Goal: Transaction & Acquisition: Book appointment/travel/reservation

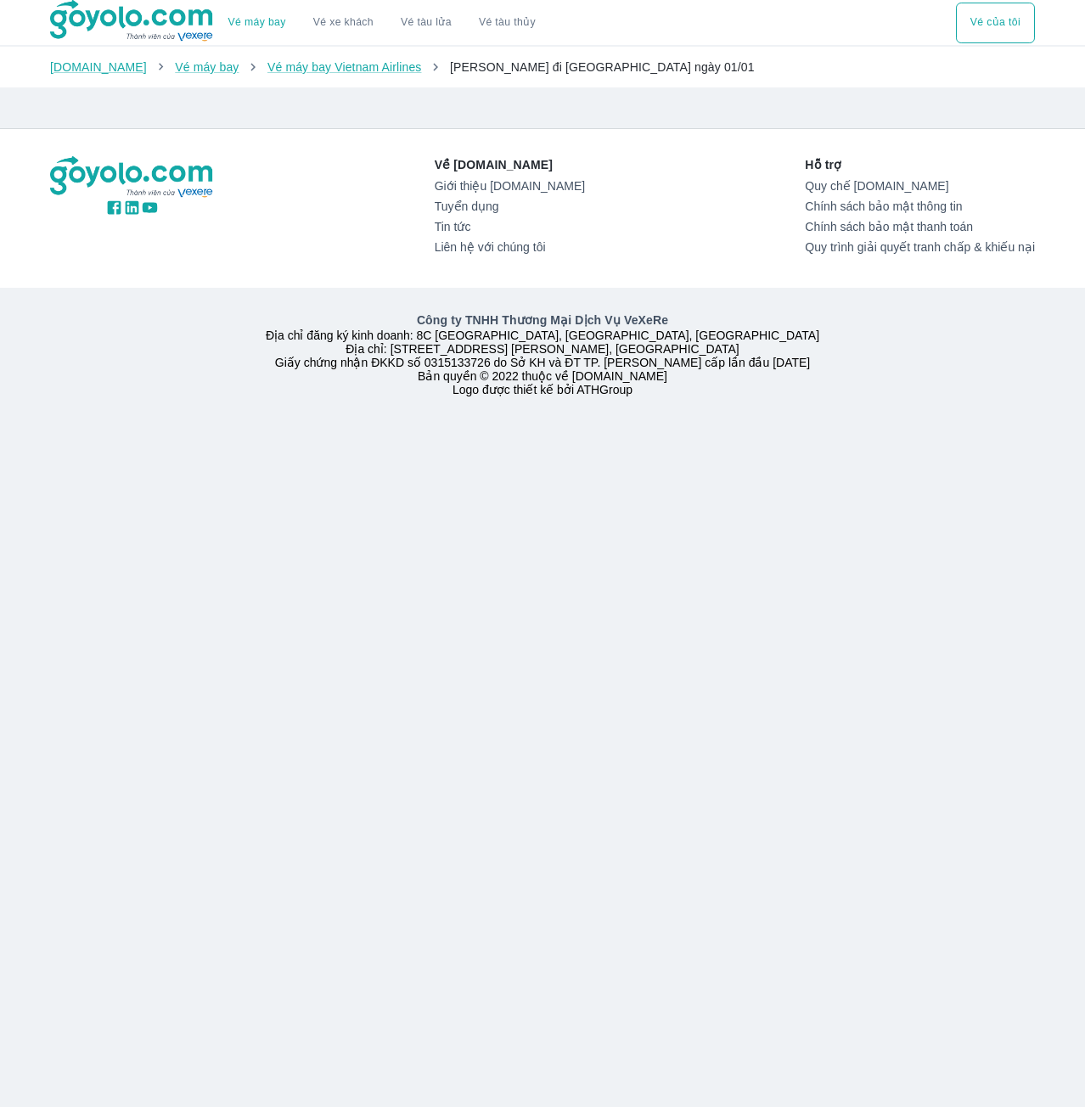
click at [205, 239] on div "Về [DOMAIN_NAME] Giới thiệu [DOMAIN_NAME] Tuyển dụng Tin tức Liên hệ với chúng …" at bounding box center [542, 208] width 985 height 104
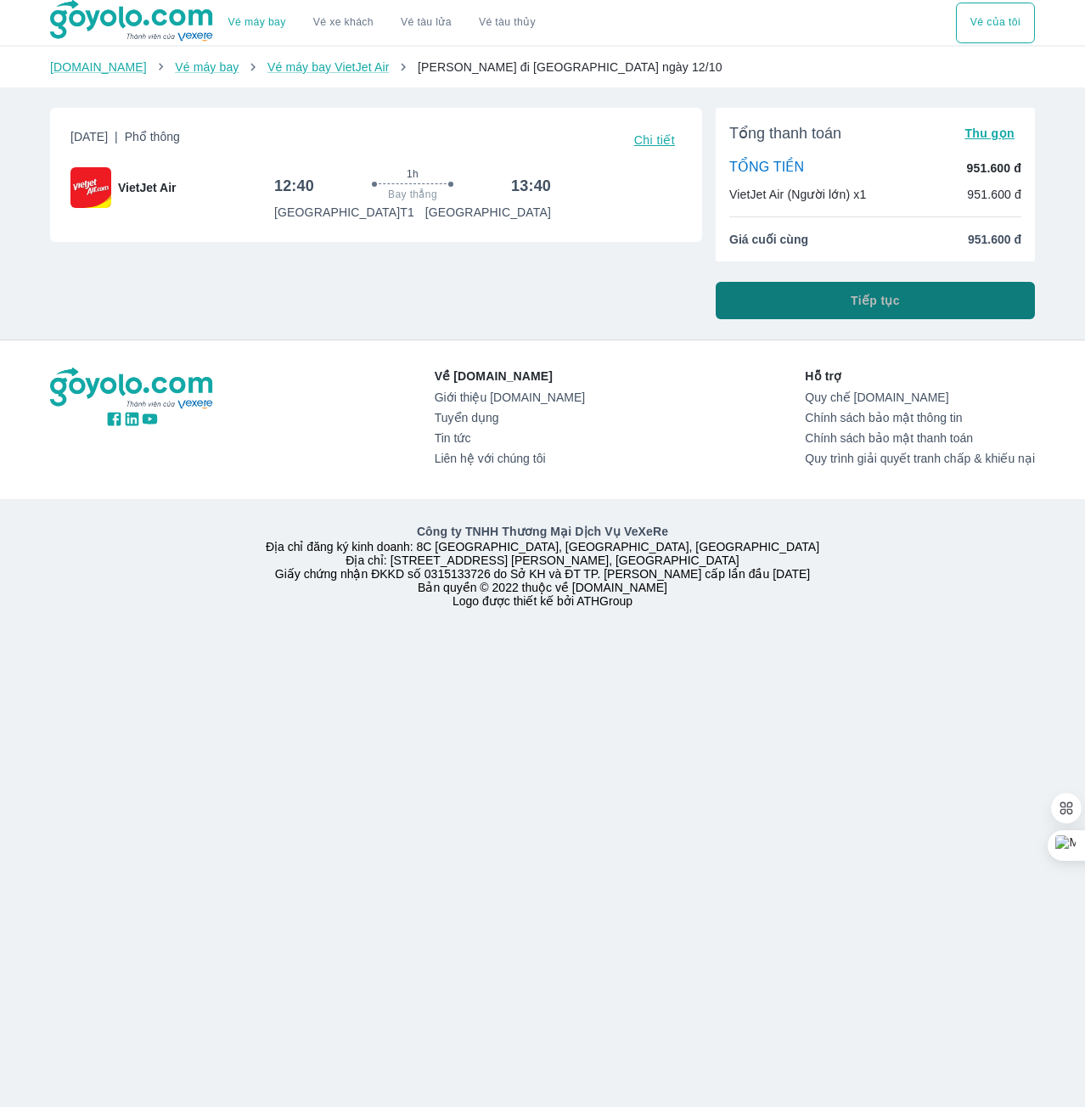
click at [888, 298] on span "Tiếp tục" at bounding box center [875, 300] width 49 height 17
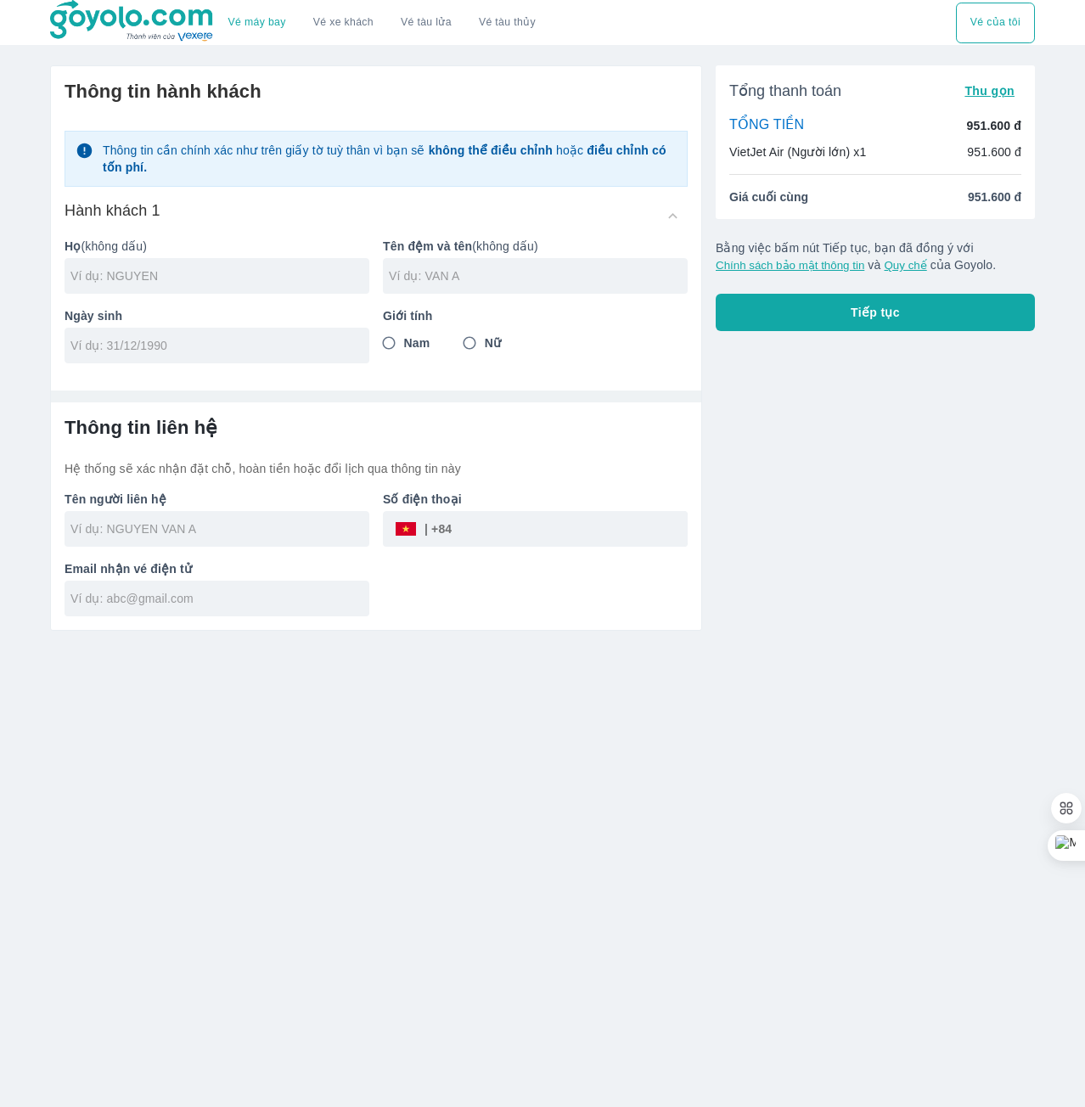
click at [122, 290] on div at bounding box center [217, 276] width 305 height 36
type input "N"
type input "[PERSON_NAME]"
click at [474, 271] on input "text" at bounding box center [538, 275] width 299 height 17
type input "[PERSON_NAME]"
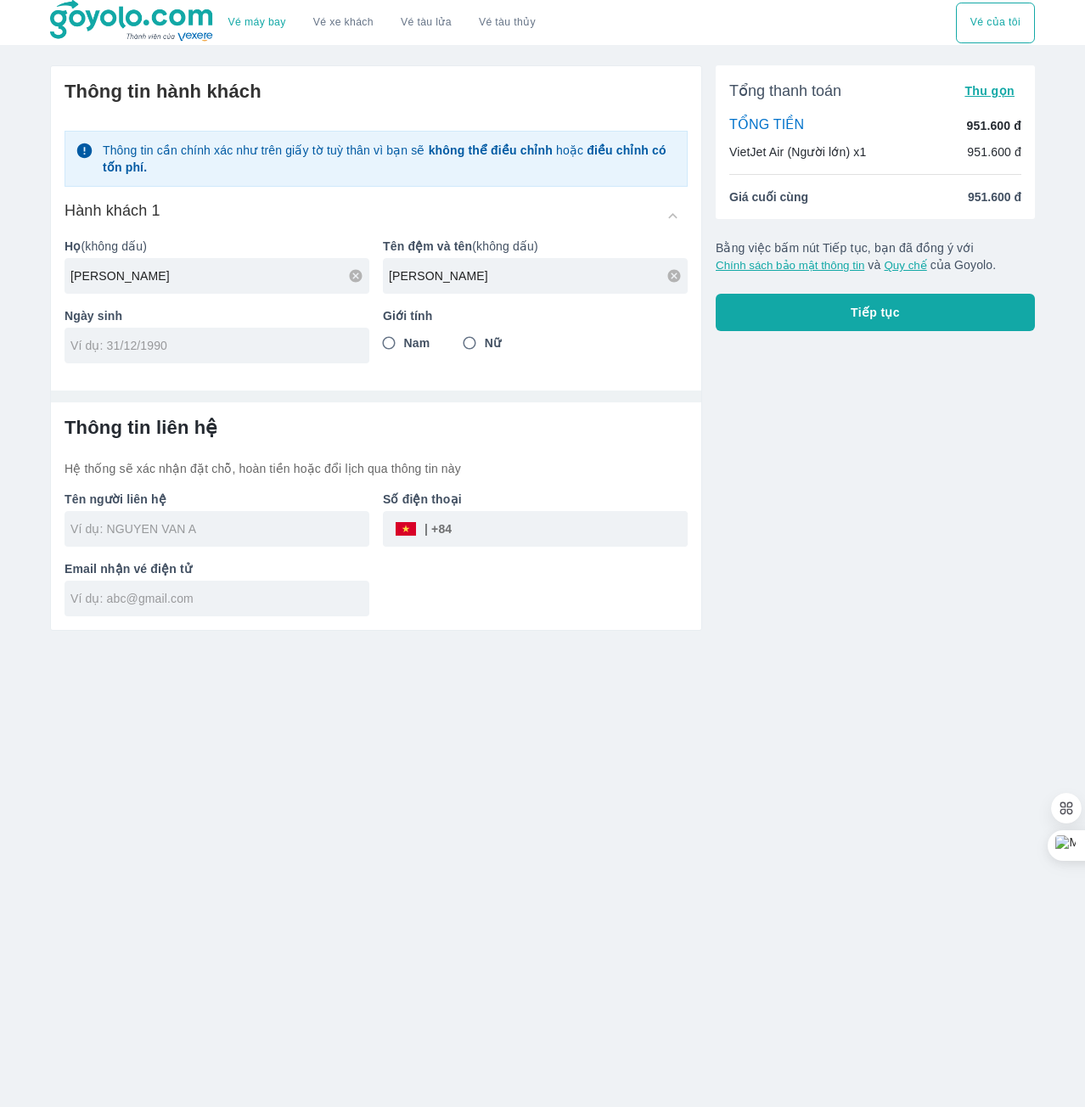
click at [165, 335] on div at bounding box center [217, 346] width 305 height 36
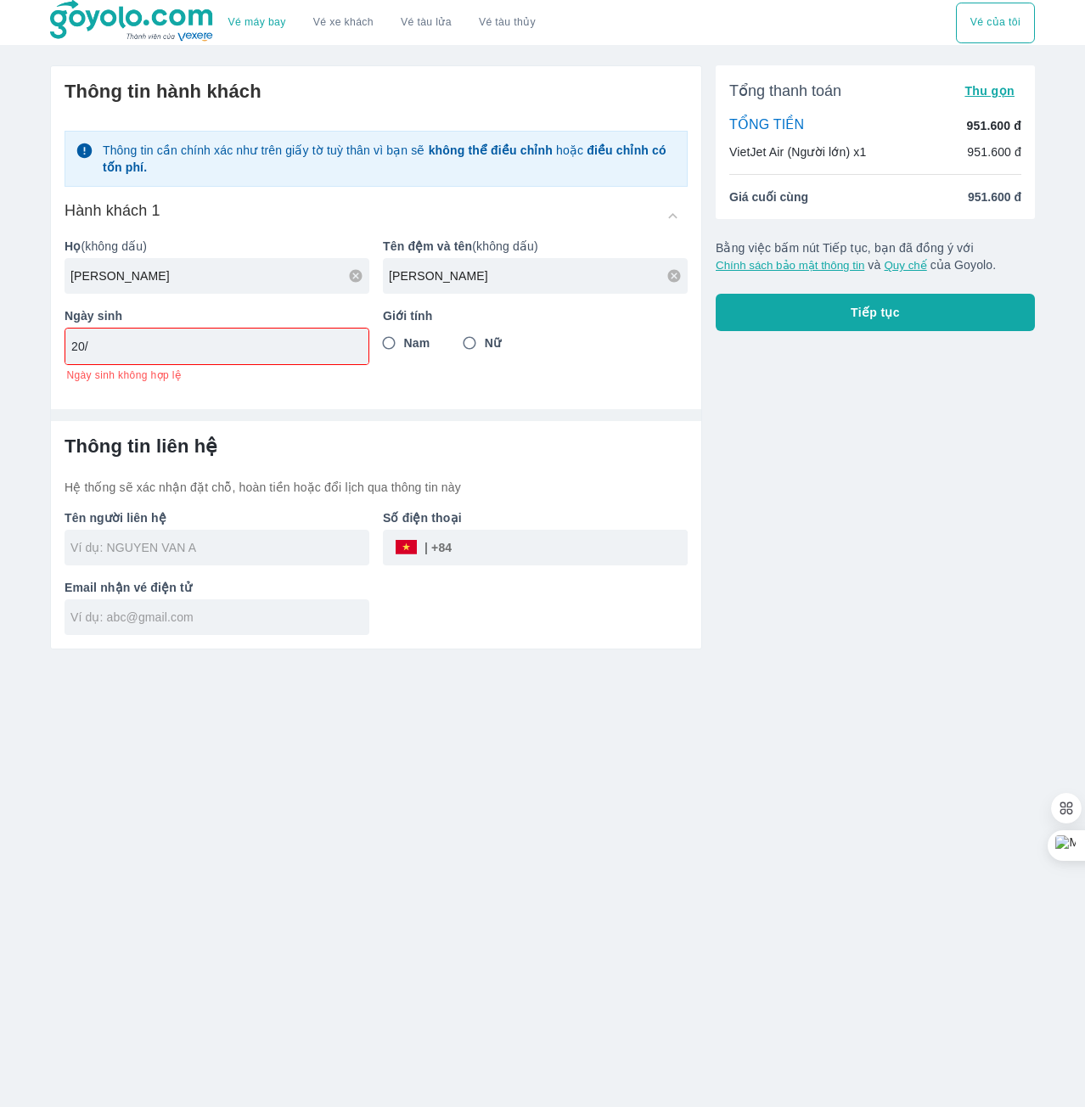
click at [182, 348] on input "20/" at bounding box center [211, 346] width 280 height 17
type input "[DATE]"
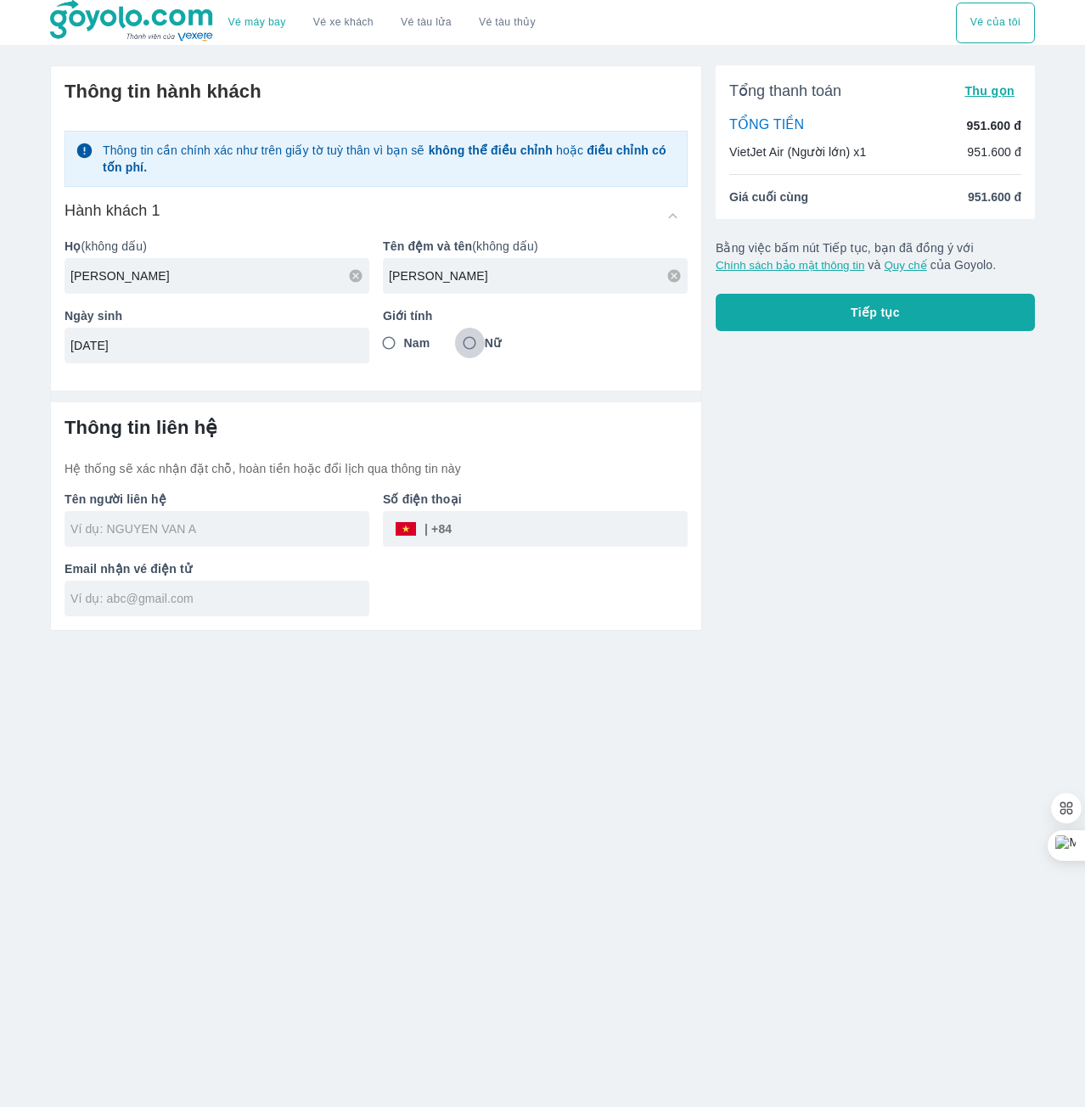
click at [460, 341] on input "Nữ" at bounding box center [469, 343] width 31 height 31
radio input "true"
click at [201, 535] on input "text" at bounding box center [219, 528] width 299 height 17
type input "[PERSON_NAME]"
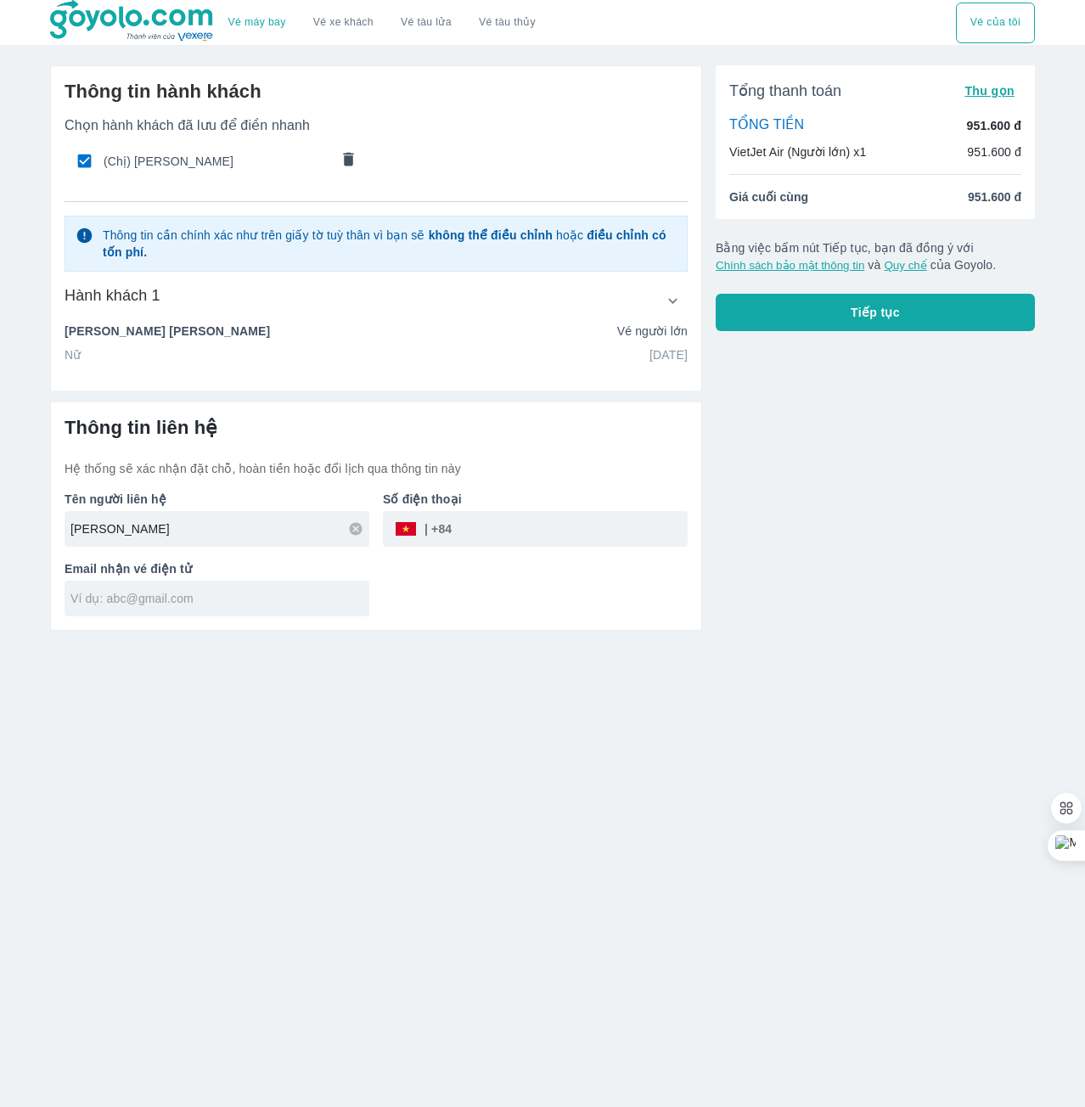
click at [526, 458] on div "Thông tin liên hệ Hệ thống sẽ xác nhận đặt chỗ, hoàn tiền hoặc đổi lịch qua thô…" at bounding box center [376, 446] width 623 height 61
click at [260, 613] on div at bounding box center [217, 599] width 305 height 36
click at [488, 522] on input "tel" at bounding box center [570, 529] width 236 height 41
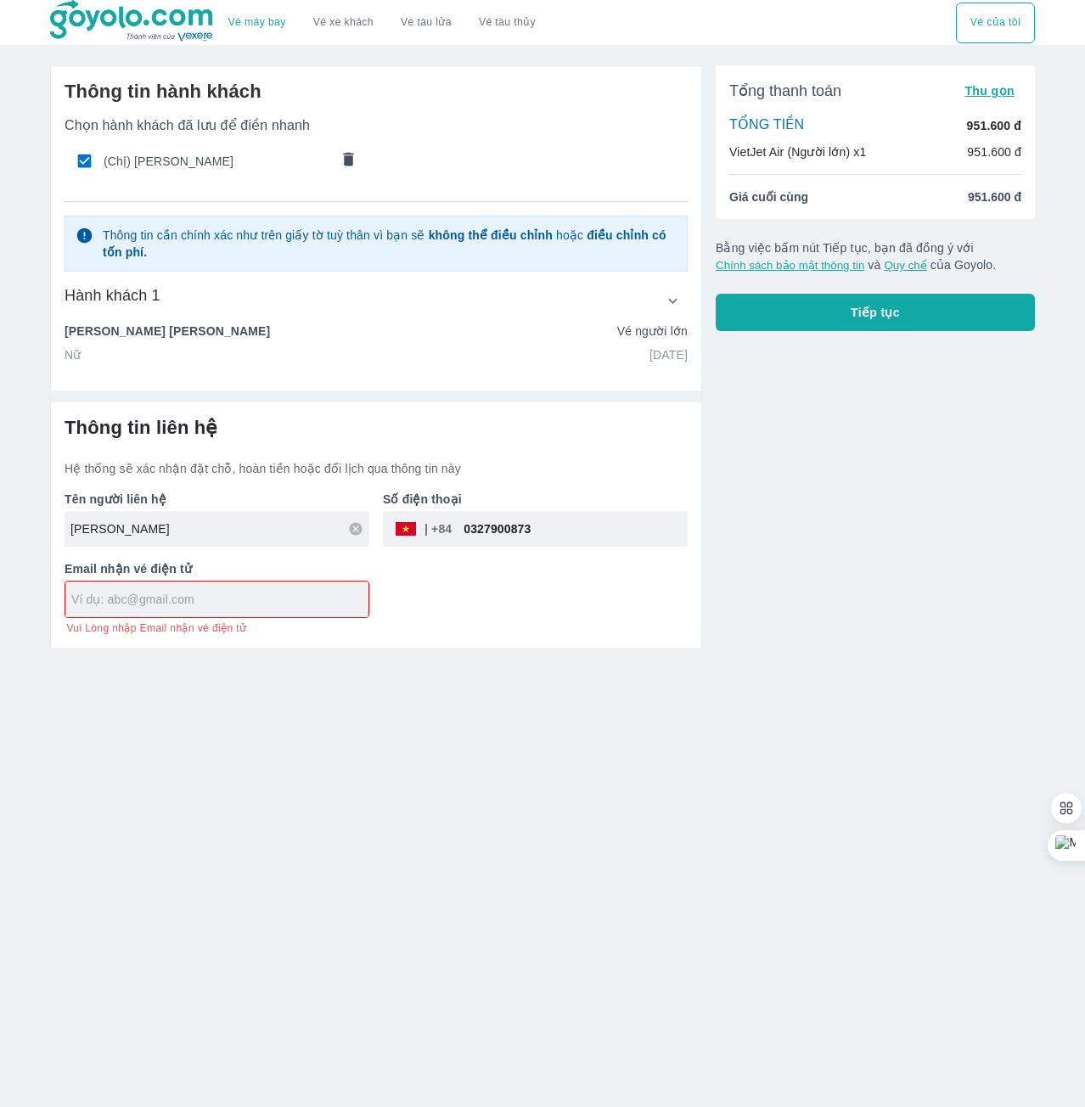
type input "0327900873"
click at [231, 601] on input "text" at bounding box center [219, 599] width 297 height 17
type input "[EMAIL_ADDRESS][DOMAIN_NAME]"
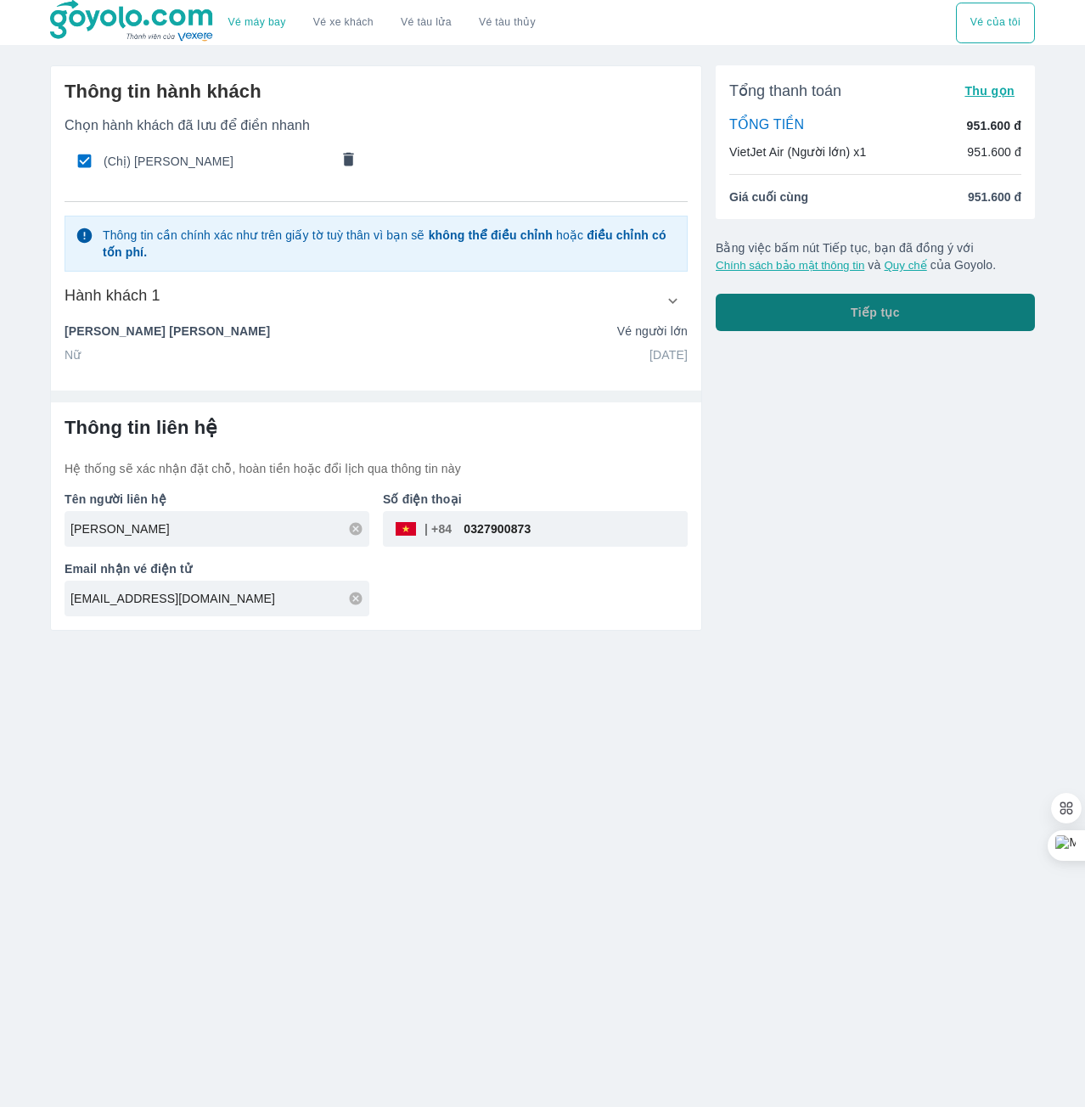
click at [830, 322] on button "Tiếp tục" at bounding box center [875, 312] width 319 height 37
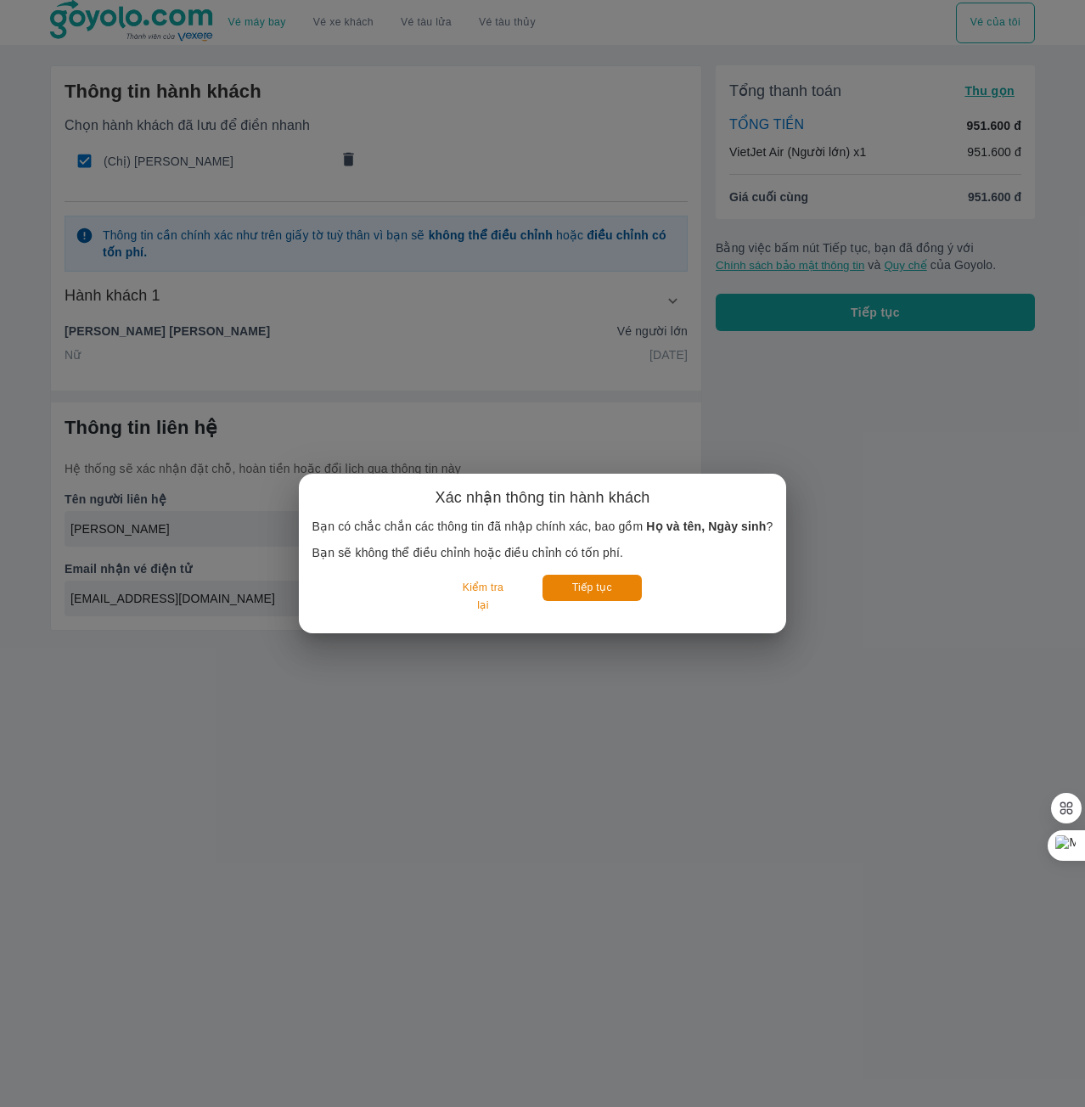
click at [572, 495] on h6 "Xác nhận thông tin hành khách" at bounding box center [543, 497] width 215 height 20
click at [508, 601] on button "Kiểm tra lại" at bounding box center [482, 597] width 79 height 45
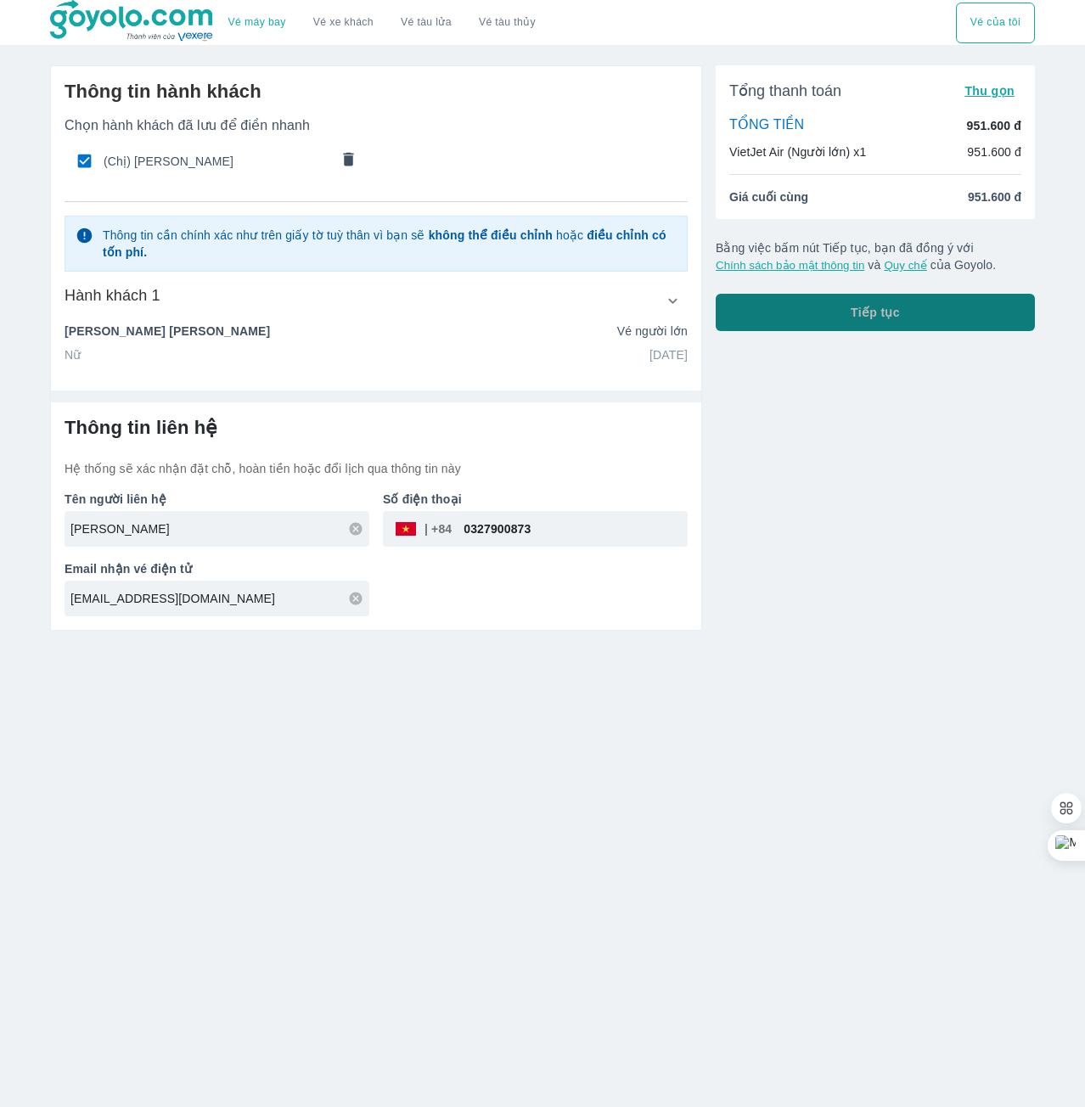
click at [876, 312] on span "Tiếp tục" at bounding box center [875, 312] width 49 height 17
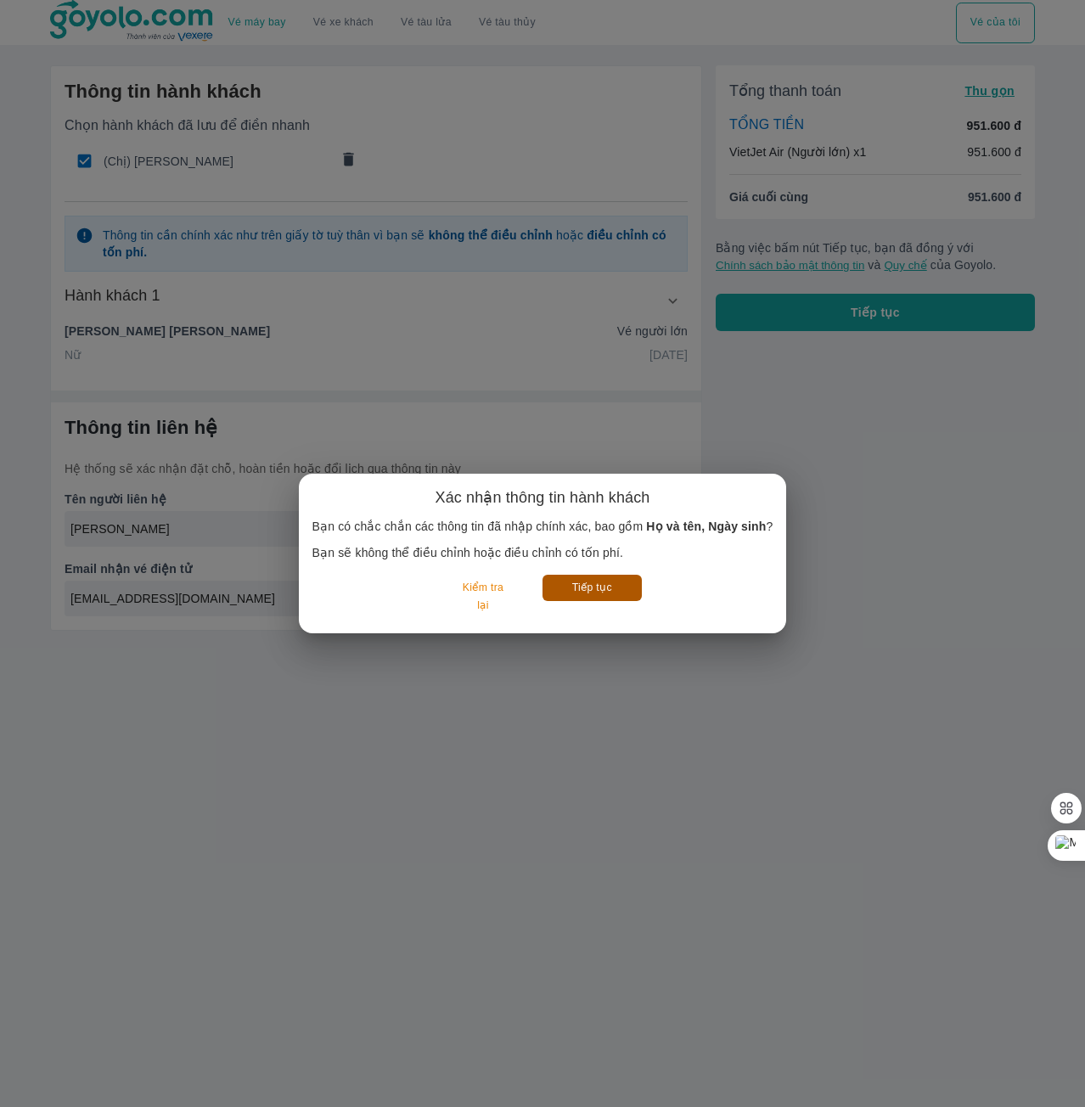
click at [587, 589] on button "Tiếp tục" at bounding box center [591, 588] width 99 height 26
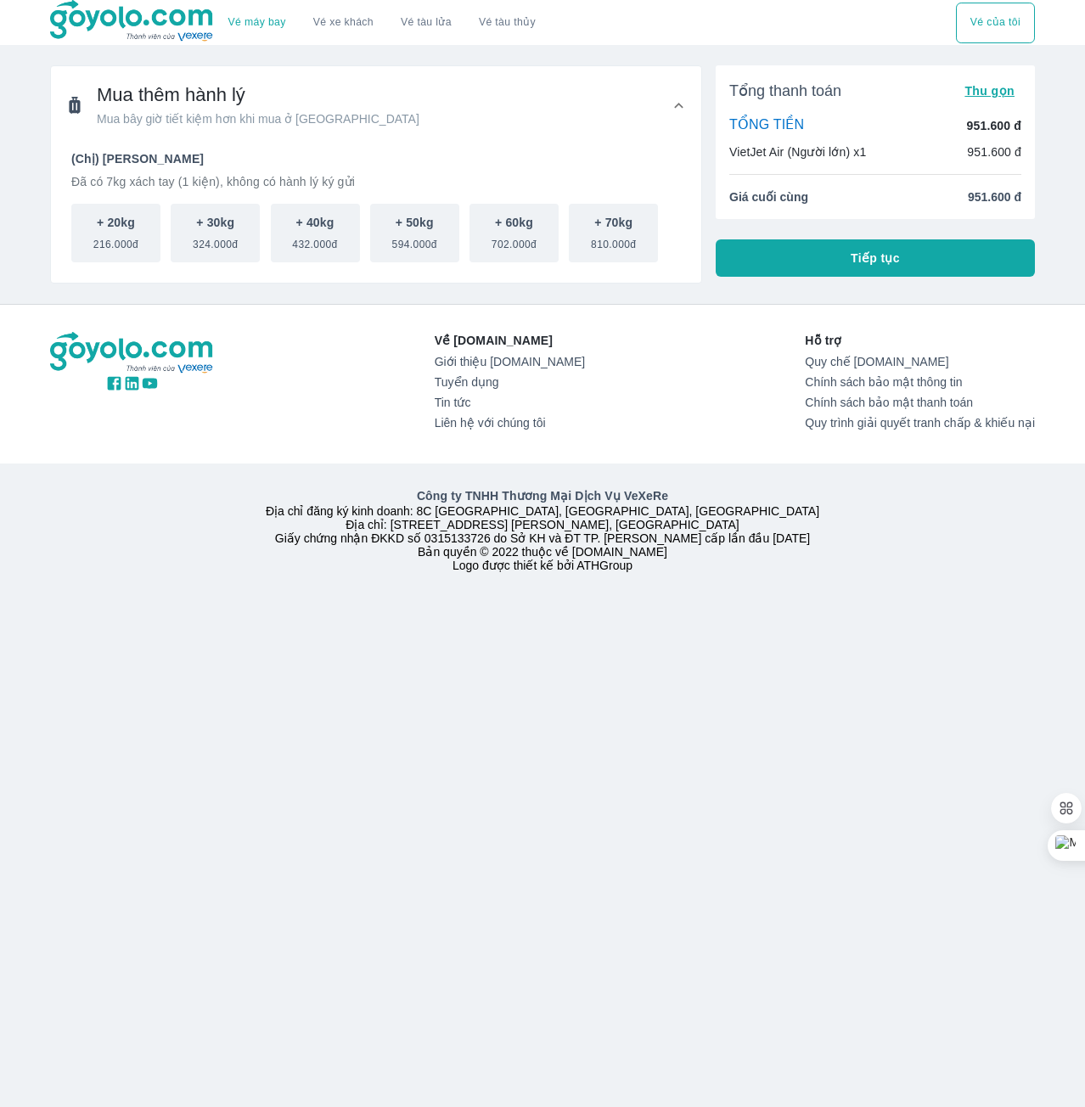
click at [844, 262] on button "Tiếp tục" at bounding box center [875, 257] width 319 height 37
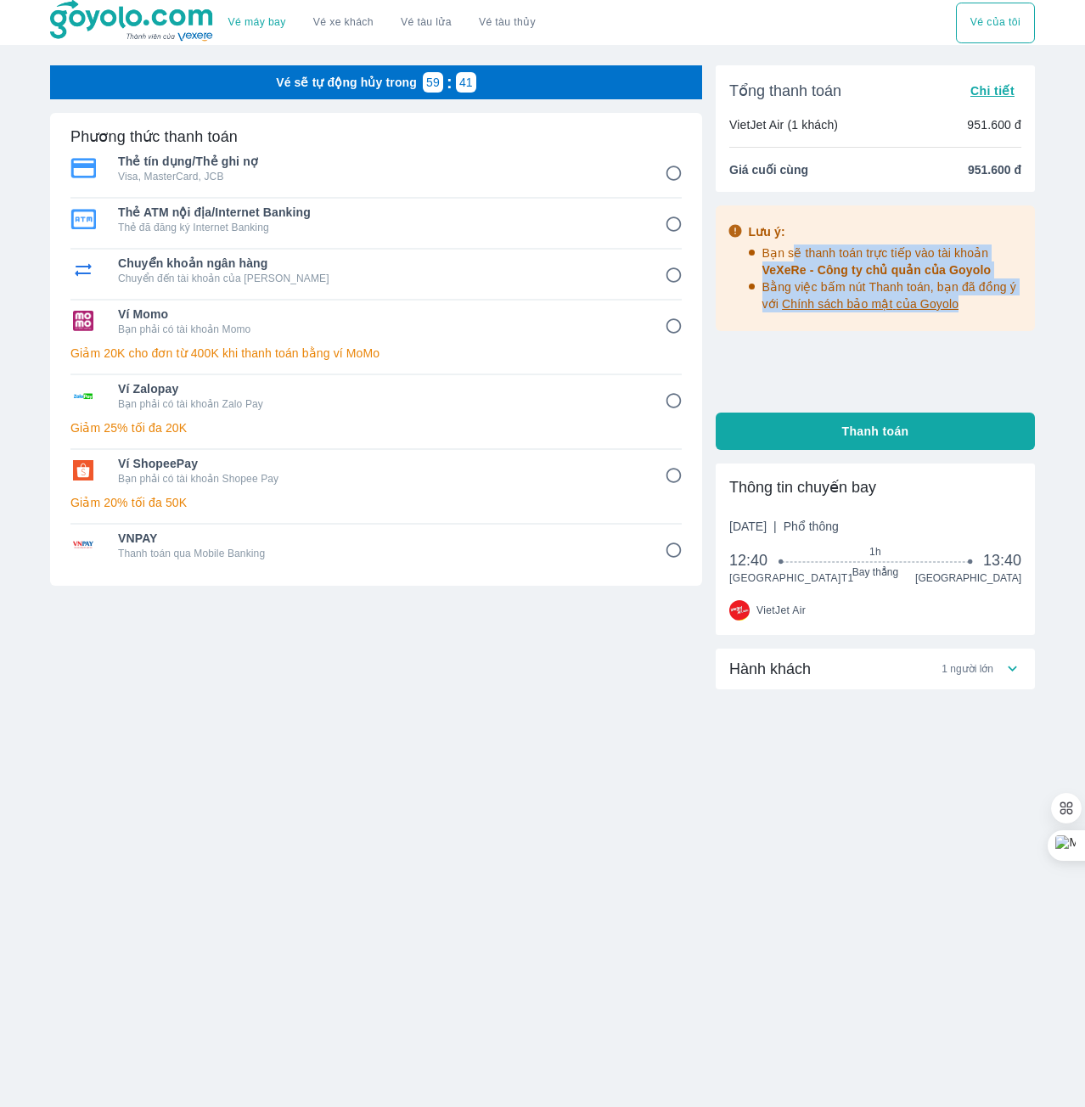
drag, startPoint x: 790, startPoint y: 253, endPoint x: 995, endPoint y: 281, distance: 207.4
click at [1009, 299] on div "Lưu ý: Bạn sẽ thanh toán trực tiếp vào tài khoản VeXeRe - Công ty chủ quản của …" at bounding box center [892, 268] width 261 height 102
click at [832, 390] on div "Lưu ý: Bạn sẽ thanh toán trực tiếp vào tài khoản VeXeRe - Công ty chủ quản của …" at bounding box center [875, 302] width 319 height 194
